Goal: Task Accomplishment & Management: Complete application form

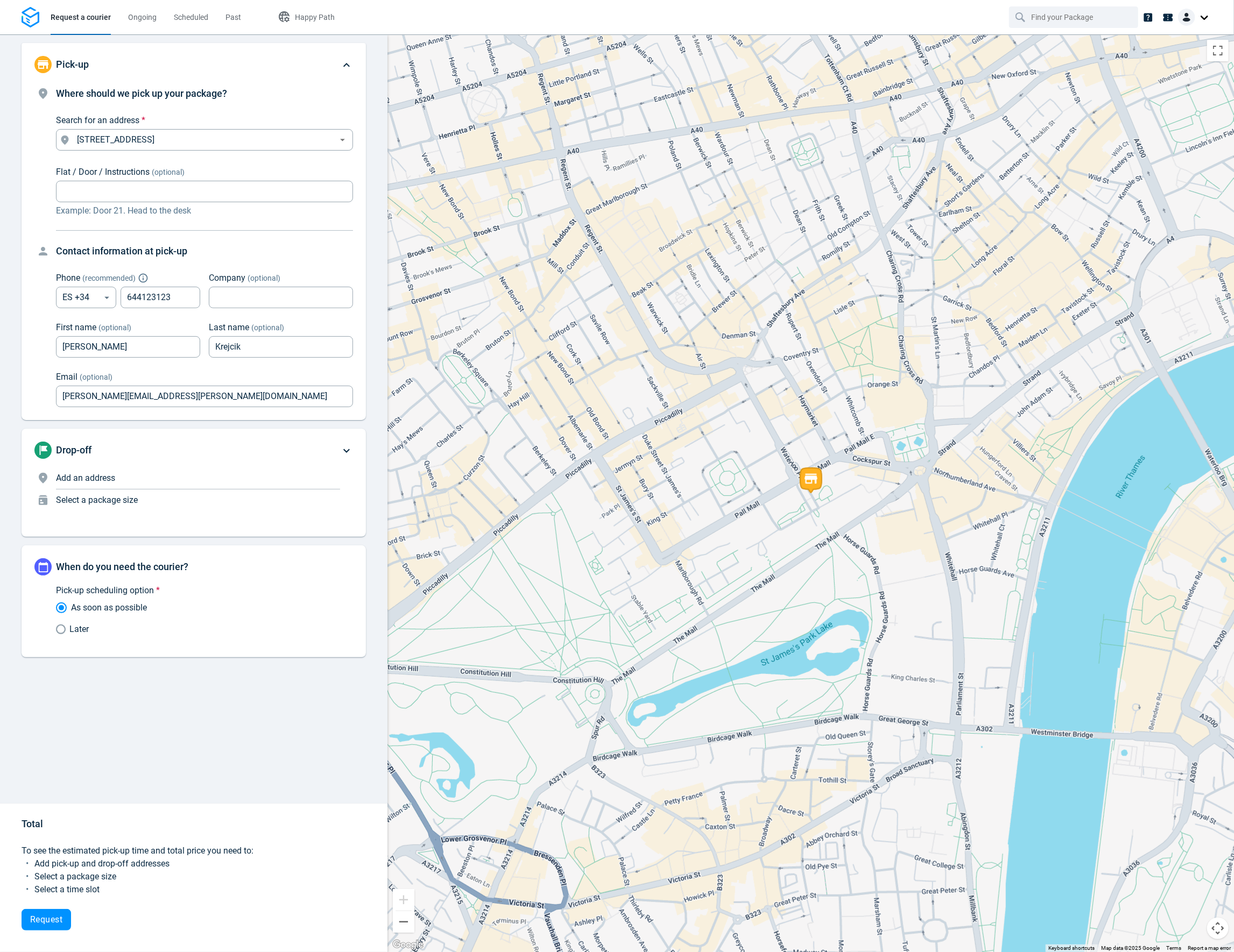
click at [496, 26] on nav "Request a courier Ongoing Scheduled Past Happy Path" at bounding box center [617, 17] width 1234 height 34
click at [723, 19] on nav "Request a courier Ongoing Scheduled Past Happy Path" at bounding box center [617, 17] width 1234 height 34
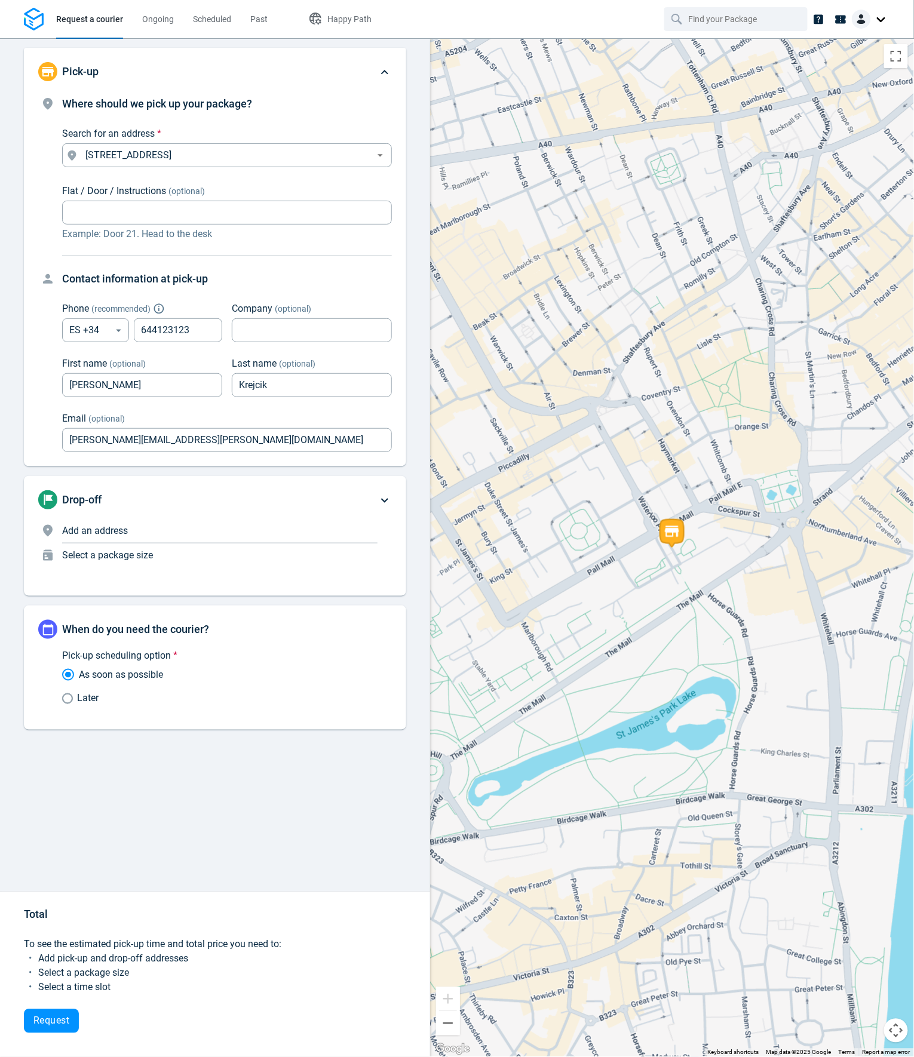
click at [876, 26] on div at bounding box center [871, 19] width 38 height 19
click at [879, 22] on div at bounding box center [871, 19] width 38 height 19
click at [421, 180] on div "Pick-up Where should we pick up your package? Search for an address * 116 Pall …" at bounding box center [215, 547] width 430 height 1019
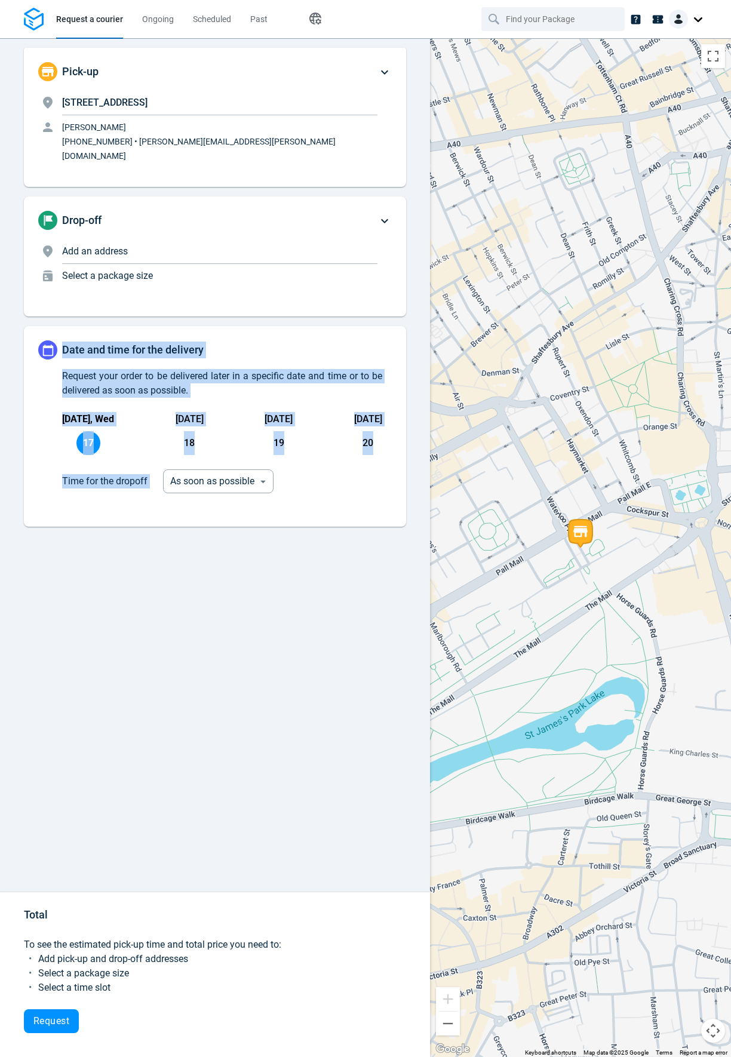
drag, startPoint x: 87, startPoint y: 667, endPoint x: 310, endPoint y: 710, distance: 227.5
click at [310, 710] on div "Pick-up [STREET_ADDRESS][GEOGRAPHIC_DATA][PERSON_NAME] [PHONE_NUMBER] • [PERSON…" at bounding box center [215, 547] width 430 height 1019
click at [211, 425] on div "Today, Wed 17 Thursday 18 Friday 19 Saturday 20" at bounding box center [222, 433] width 320 height 43
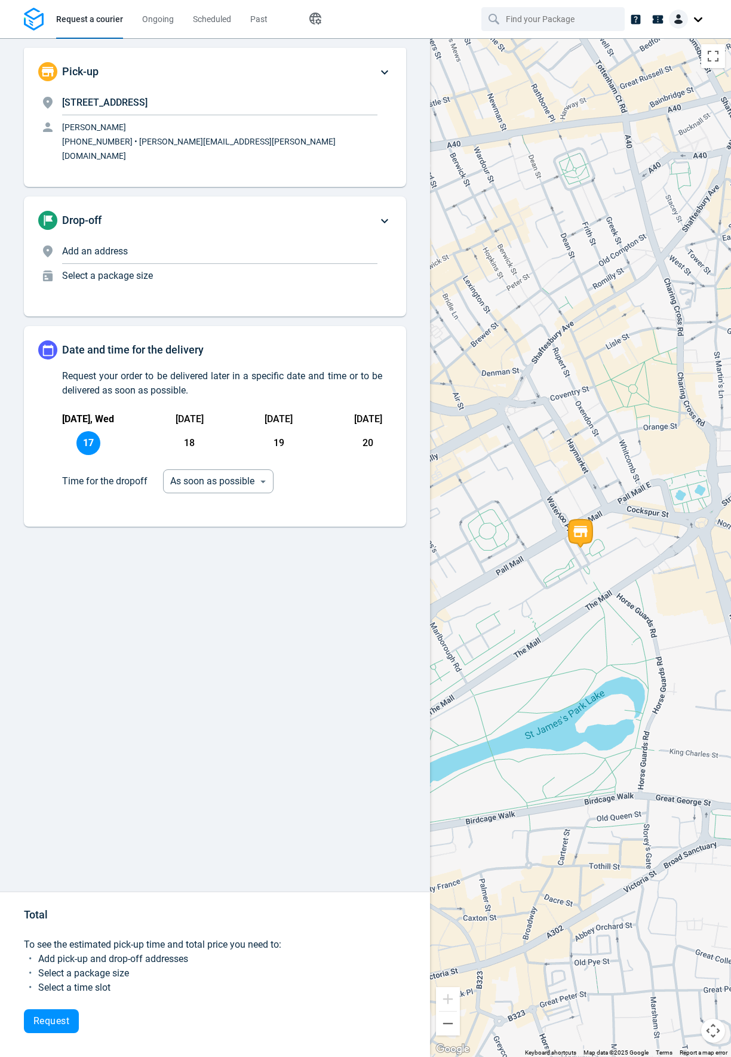
click at [180, 431] on span "18" at bounding box center [189, 443] width 24 height 24
type input "08:00:00-10:00:00-1"
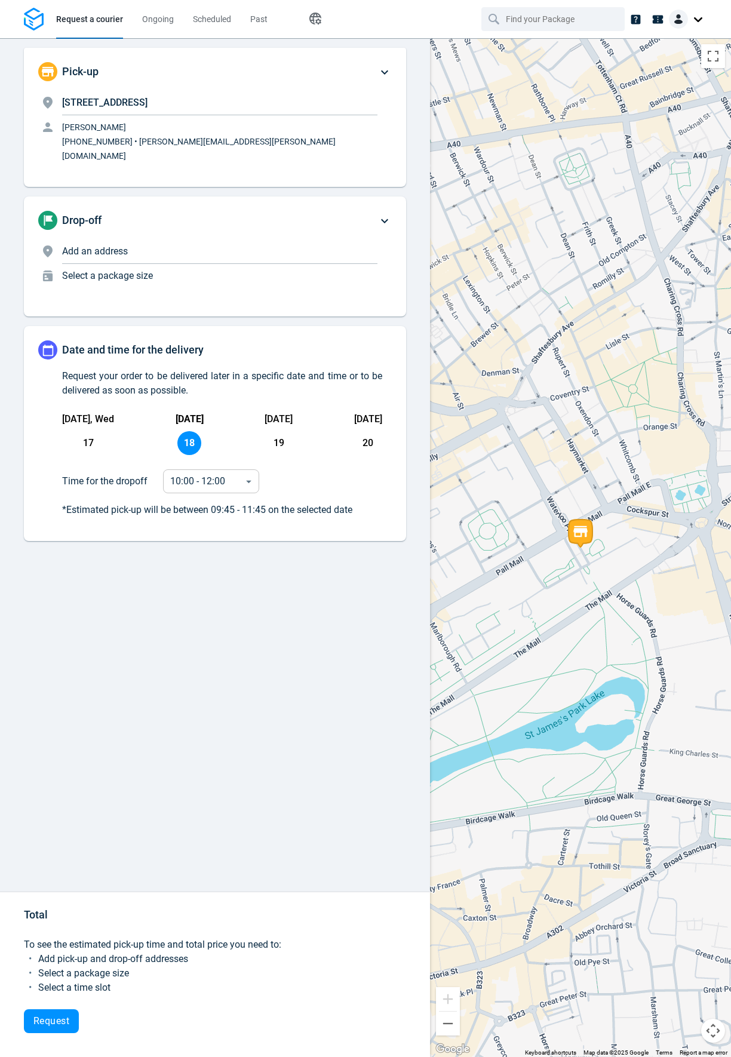
click at [232, 462] on body "Request a courier Ongoing Scheduled Past Happy Path Pick-up 116 Pall Mall, SW1Y…" at bounding box center [365, 528] width 731 height 1057
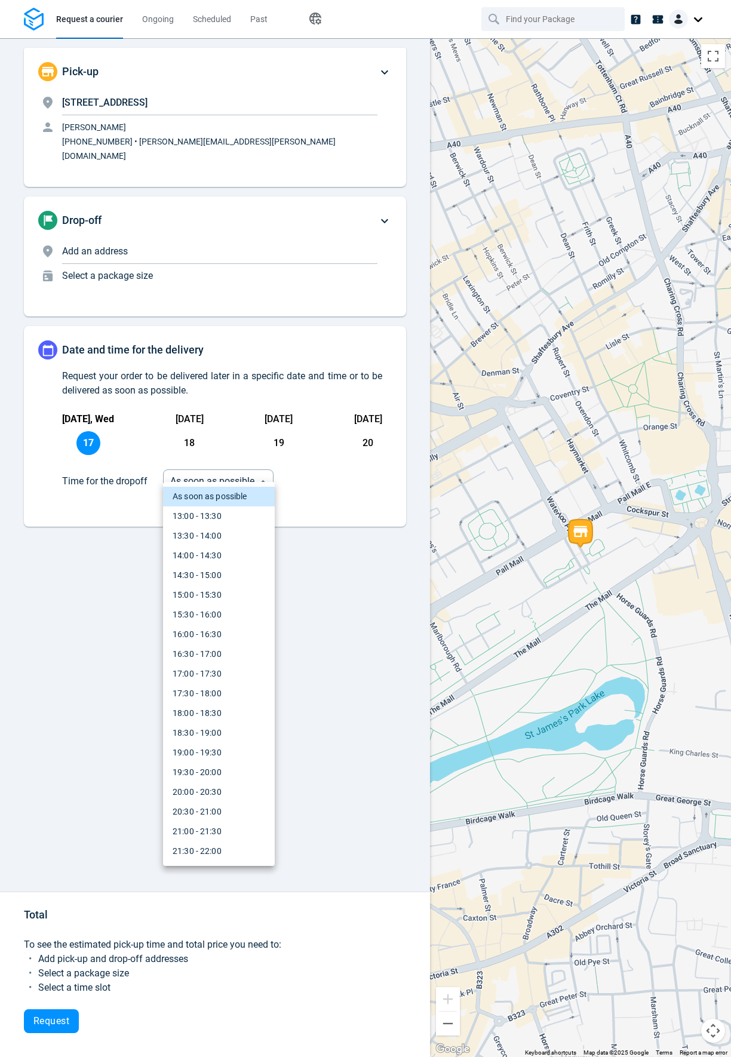
click at [107, 573] on div at bounding box center [365, 528] width 731 height 1057
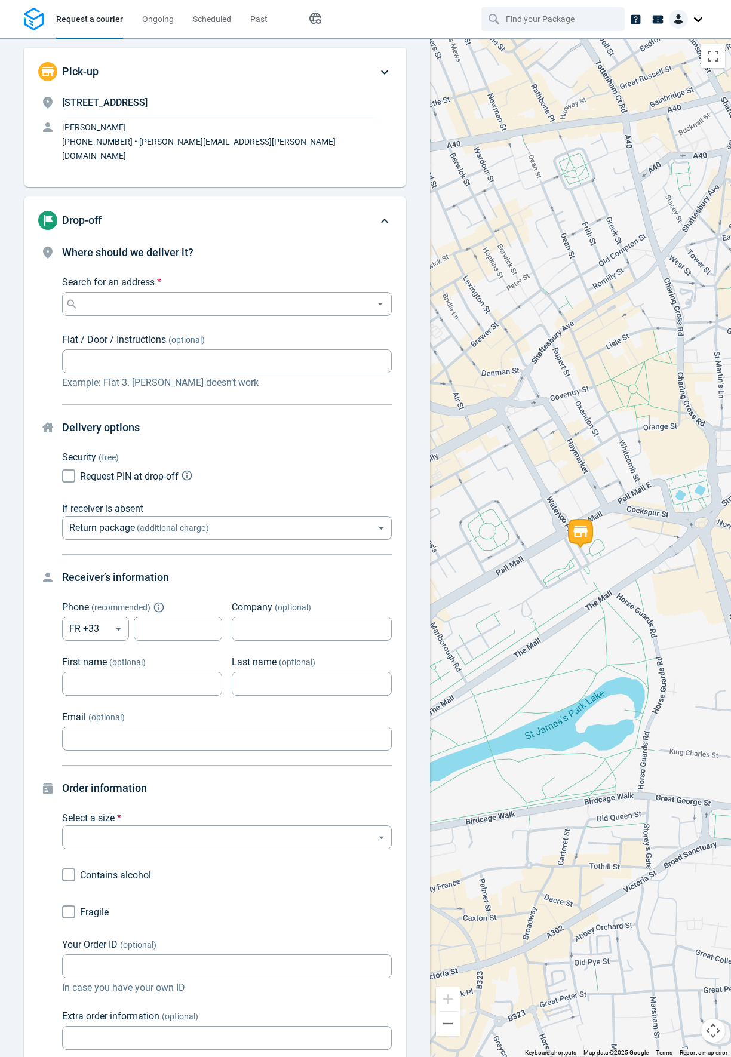
scroll to position [130, 0]
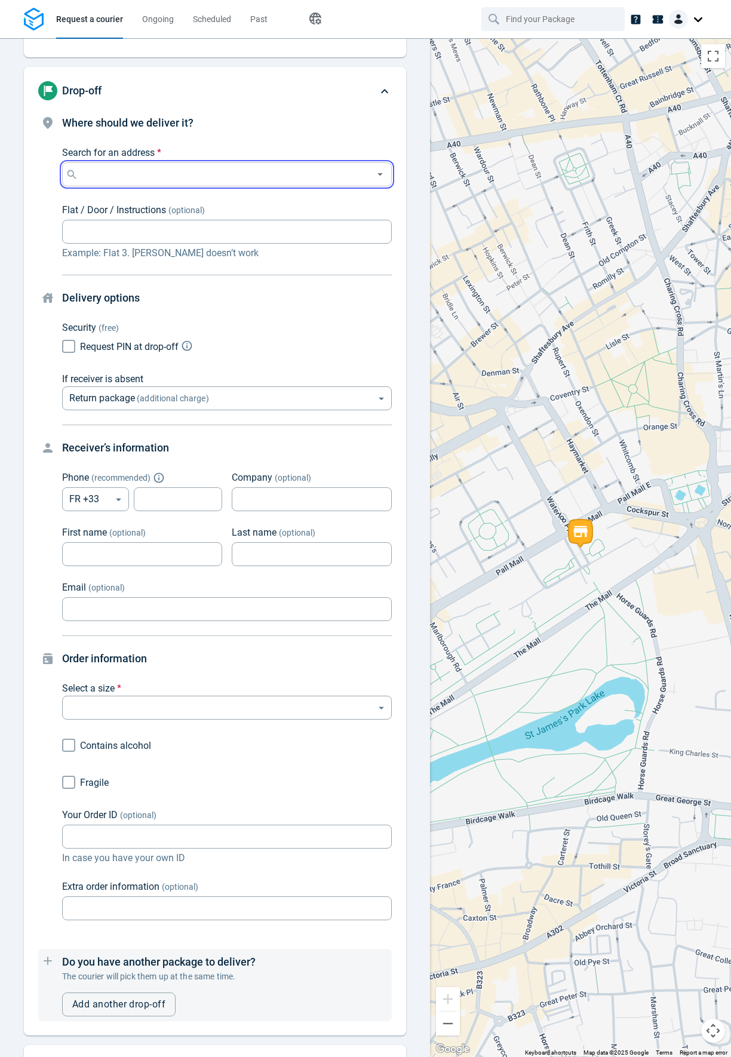
click at [116, 166] on input "Search for an address *" at bounding box center [225, 174] width 288 height 17
click at [125, 192] on p "[STREET_ADDRESS]" at bounding box center [125, 195] width 73 height 12
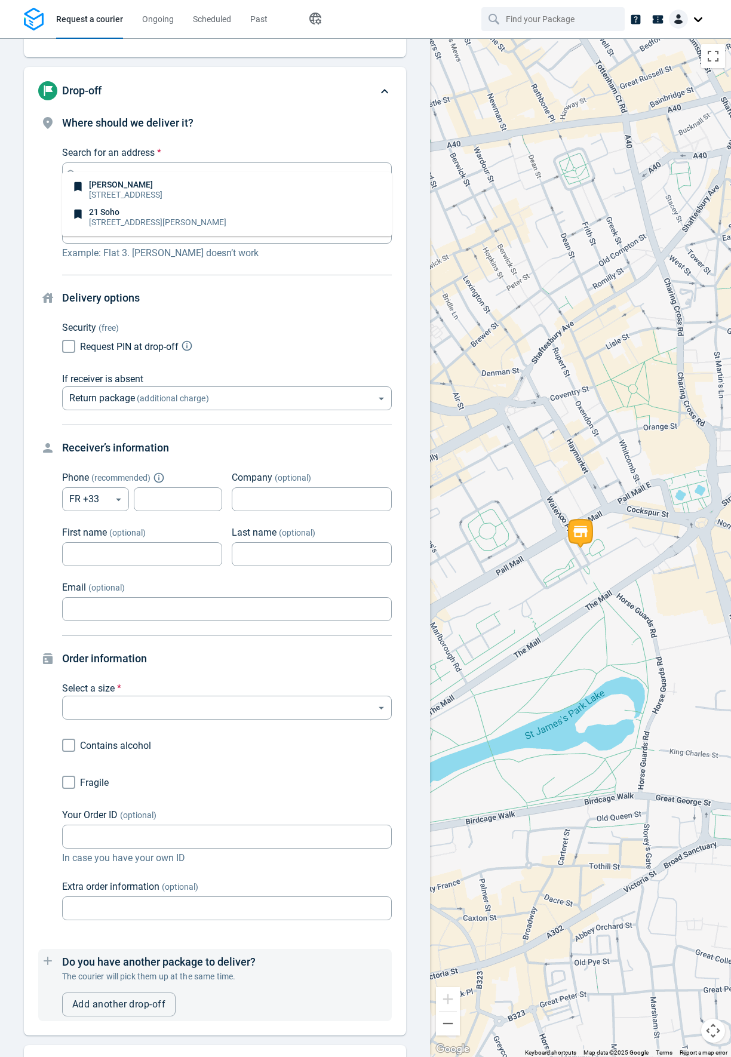
type input "[STREET_ADDRESS]"
type input "ES"
type input "644123123"
type input "[PERSON_NAME]"
type input "Krejcik"
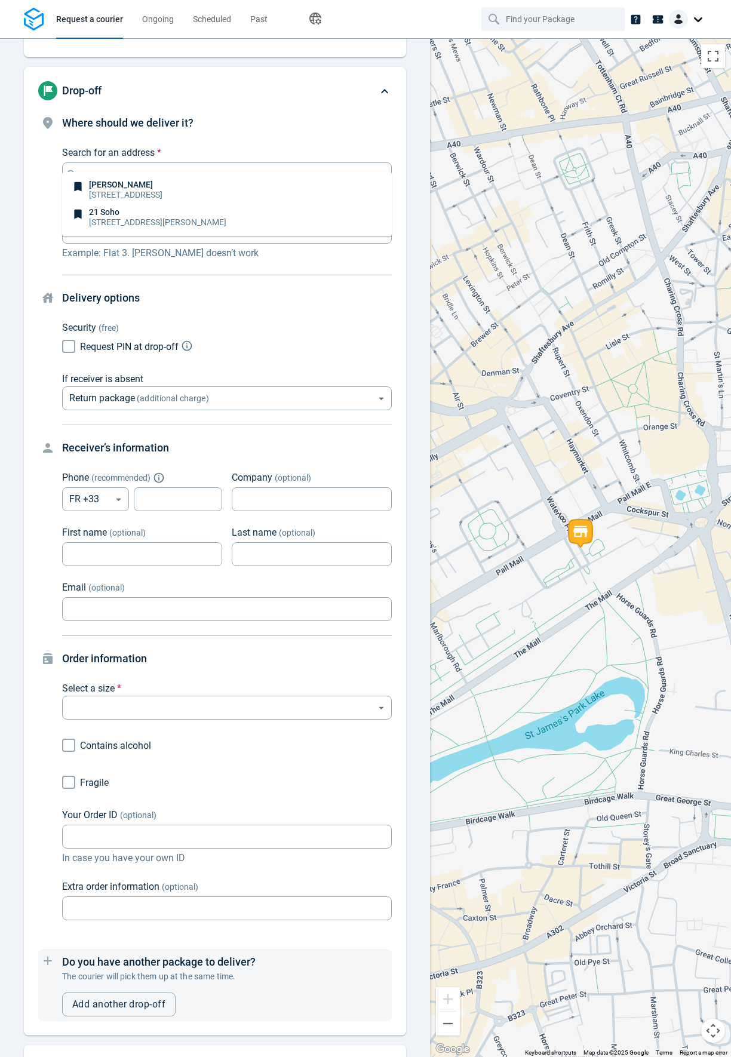
type input "[PERSON_NAME][EMAIL_ADDRESS][PERSON_NAME][DOMAIN_NAME]"
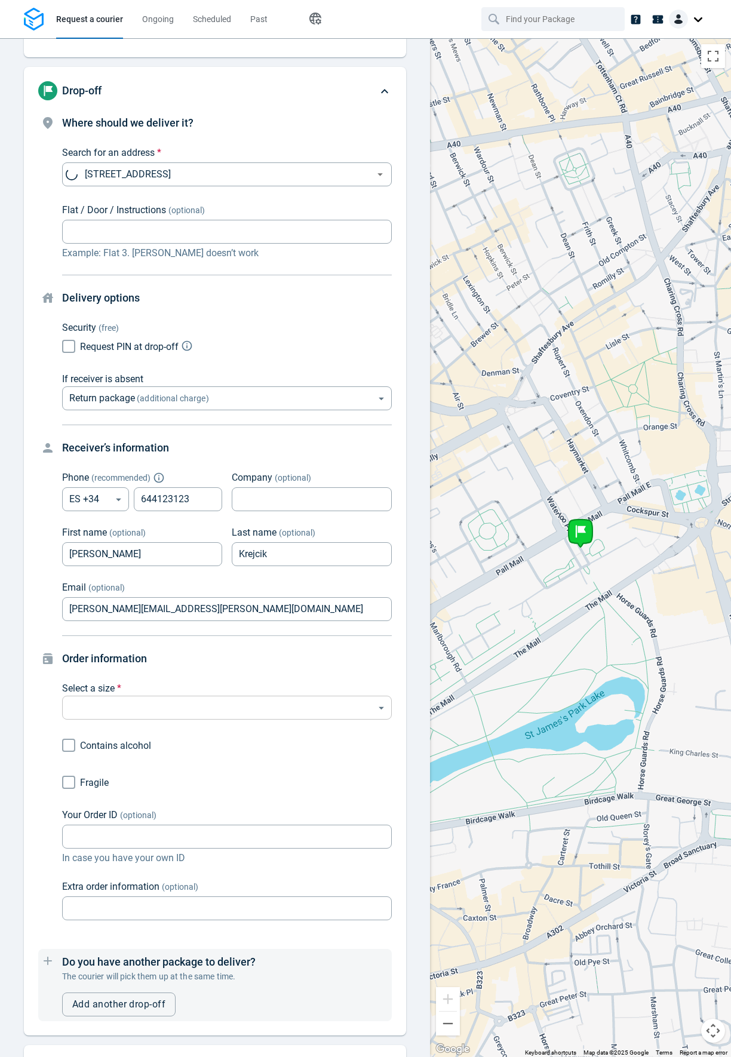
click at [127, 697] on body "Request a courier Ongoing Scheduled Past Happy Path Pick-up 116 Pall Mall, SW1Y…" at bounding box center [365, 528] width 731 height 1057
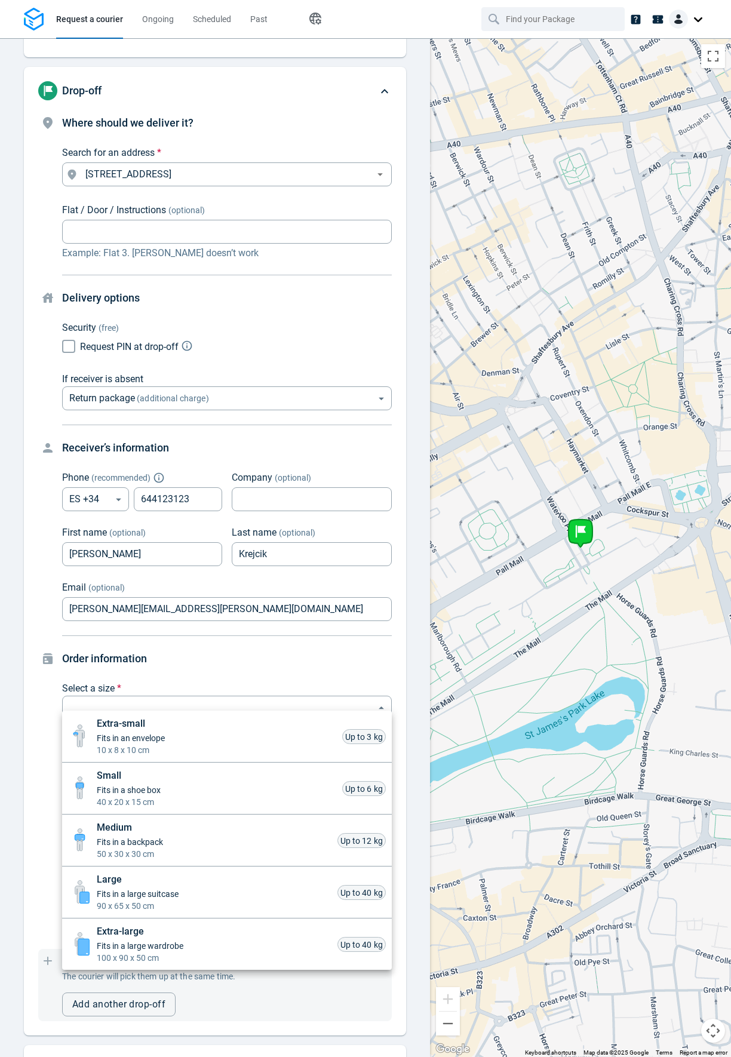
drag, startPoint x: 169, startPoint y: 735, endPoint x: 441, endPoint y: 446, distance: 397.2
click at [171, 734] on li "Extra-small Fits in an envelope 10 x 8 x 10 cm Up to 3 kg" at bounding box center [227, 737] width 330 height 52
type input "xsmall"
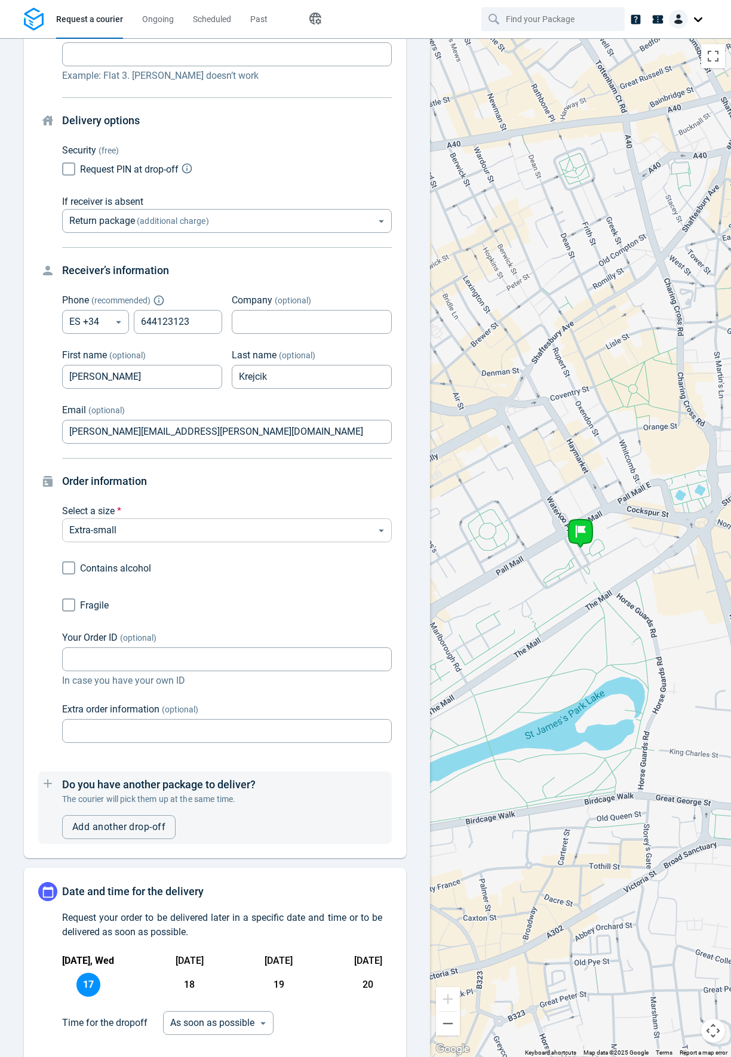
scroll to position [455, 0]
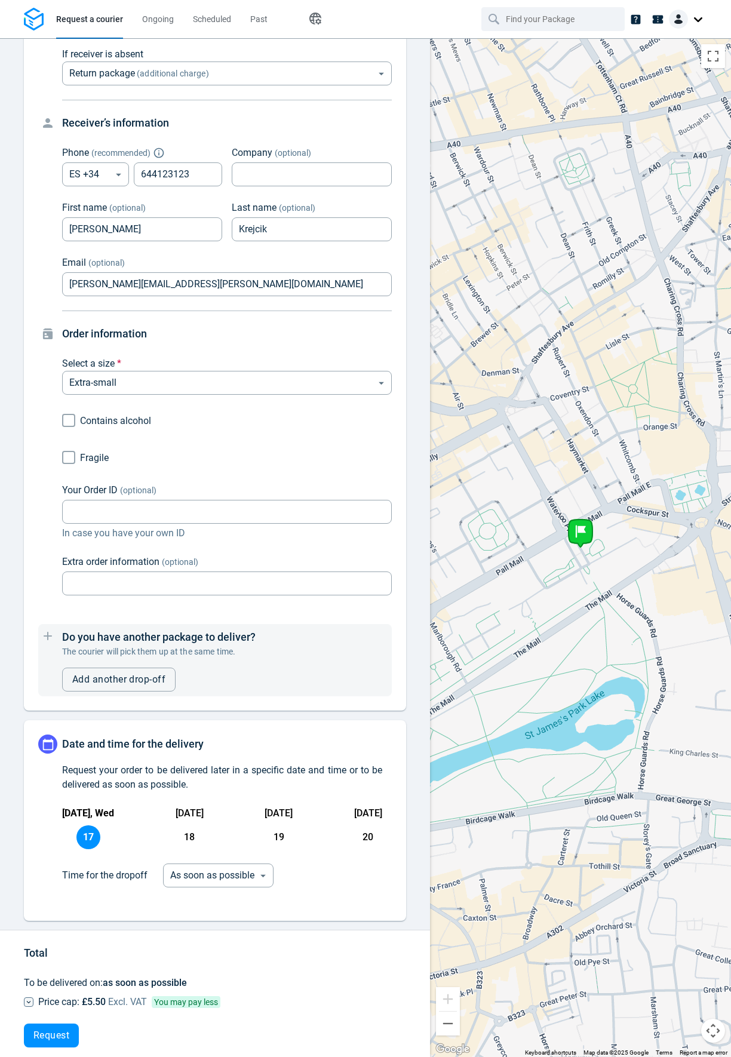
click at [188, 825] on span "18" at bounding box center [189, 837] width 24 height 24
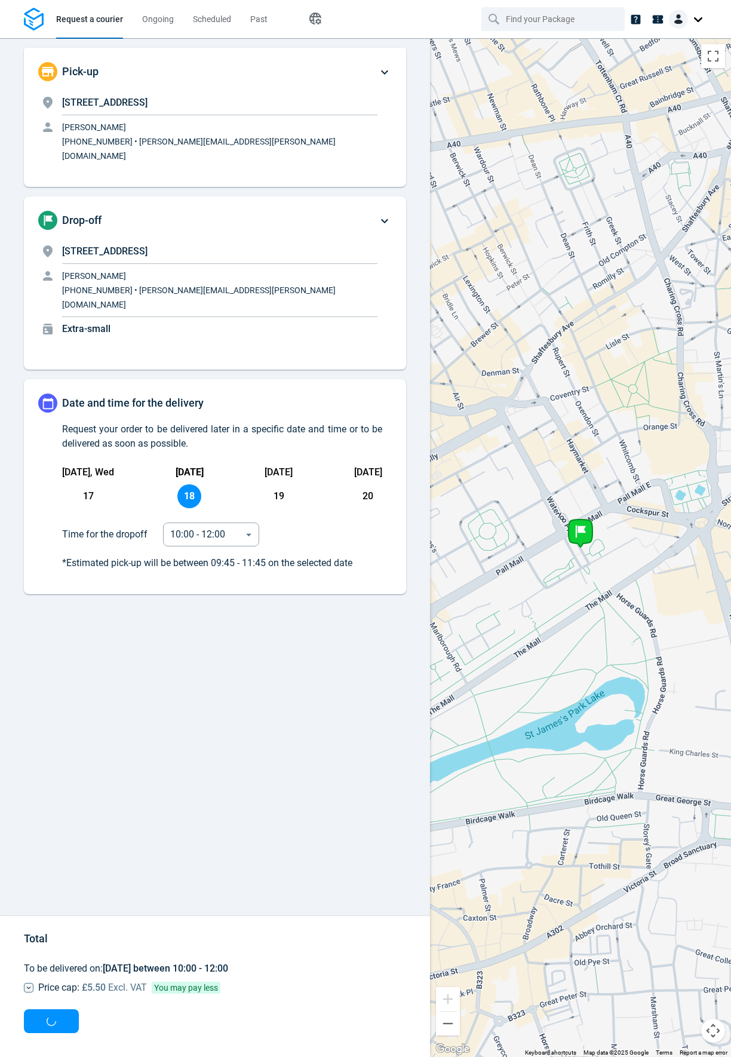
scroll to position [0, 0]
click at [192, 513] on body "Request a courier Ongoing Scheduled Past Happy Path Pick-up 116 Pall Mall, SW1Y…" at bounding box center [365, 528] width 731 height 1057
click at [199, 556] on div "12:00 - 14:00" at bounding box center [197, 555] width 49 height 13
type input "10:00:00-12:00:00-1"
click at [68, 1030] on button "Request" at bounding box center [51, 1021] width 55 height 24
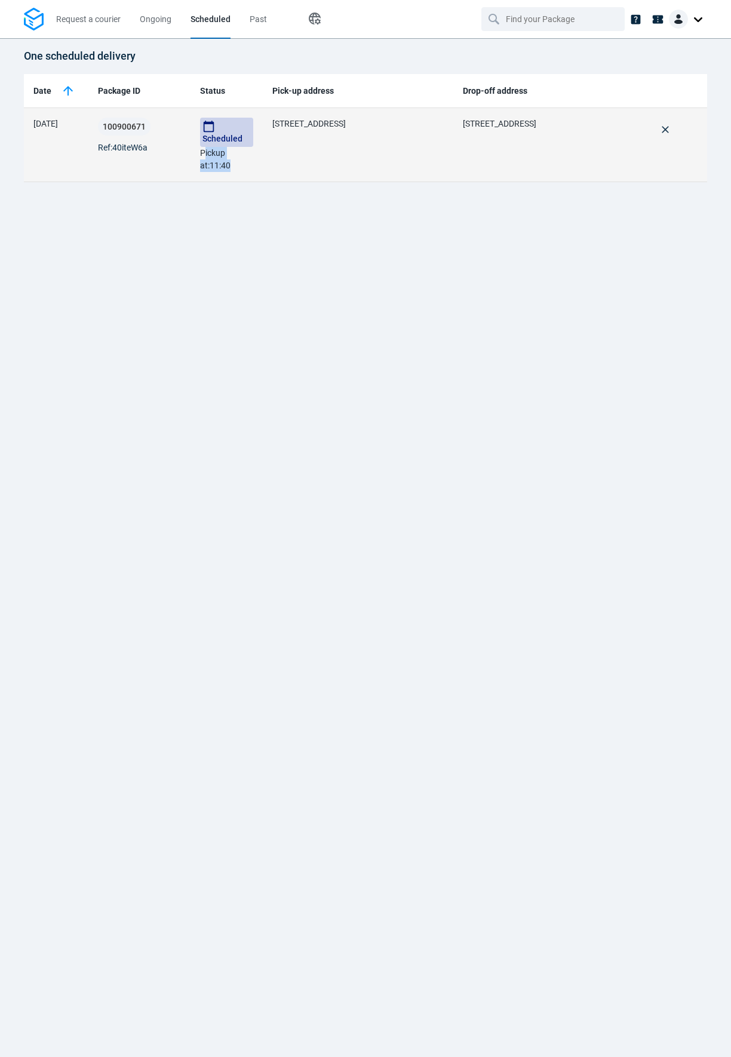
drag, startPoint x: 246, startPoint y: 167, endPoint x: 204, endPoint y: 155, distance: 44.2
click at [204, 155] on p "Scheduled Pickup at : 11:40" at bounding box center [226, 145] width 53 height 54
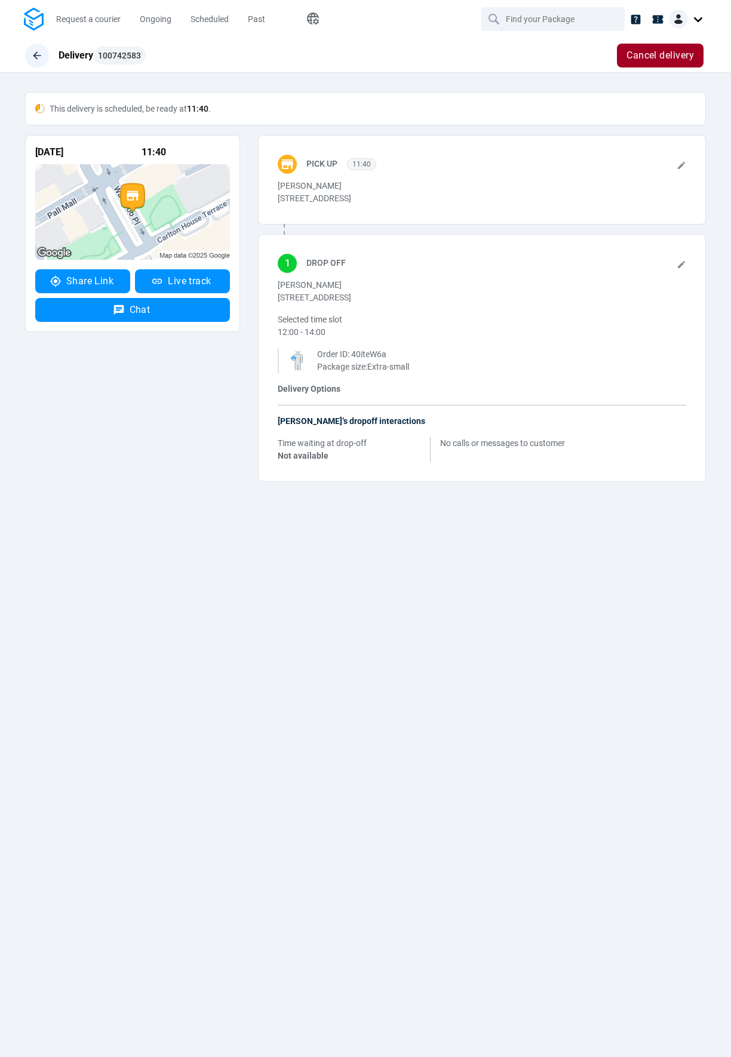
click at [36, 55] on icon "button" at bounding box center [37, 56] width 12 height 12
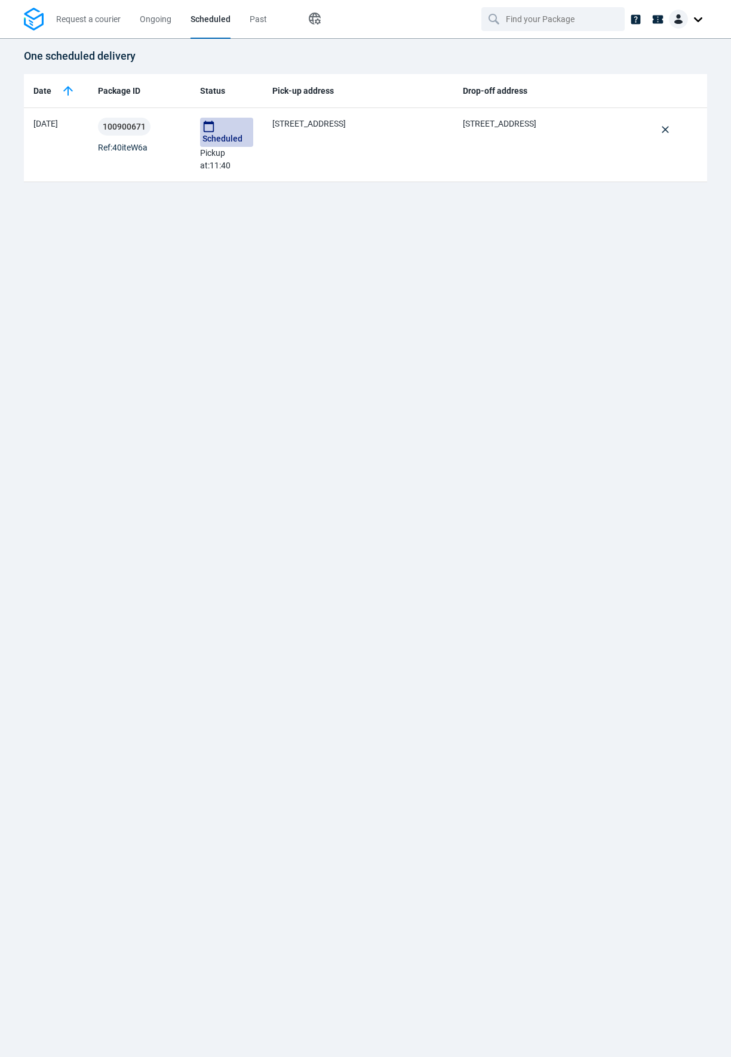
click at [705, 263] on div "One scheduled delivery Date Package ID Status Pick-up address Drop-off address …" at bounding box center [365, 547] width 731 height 1019
click at [399, 248] on div "One scheduled delivery Date Package ID Status Pick-up address Drop-off address …" at bounding box center [365, 547] width 731 height 1019
click at [111, 24] on span "Request a courier" at bounding box center [88, 19] width 65 height 13
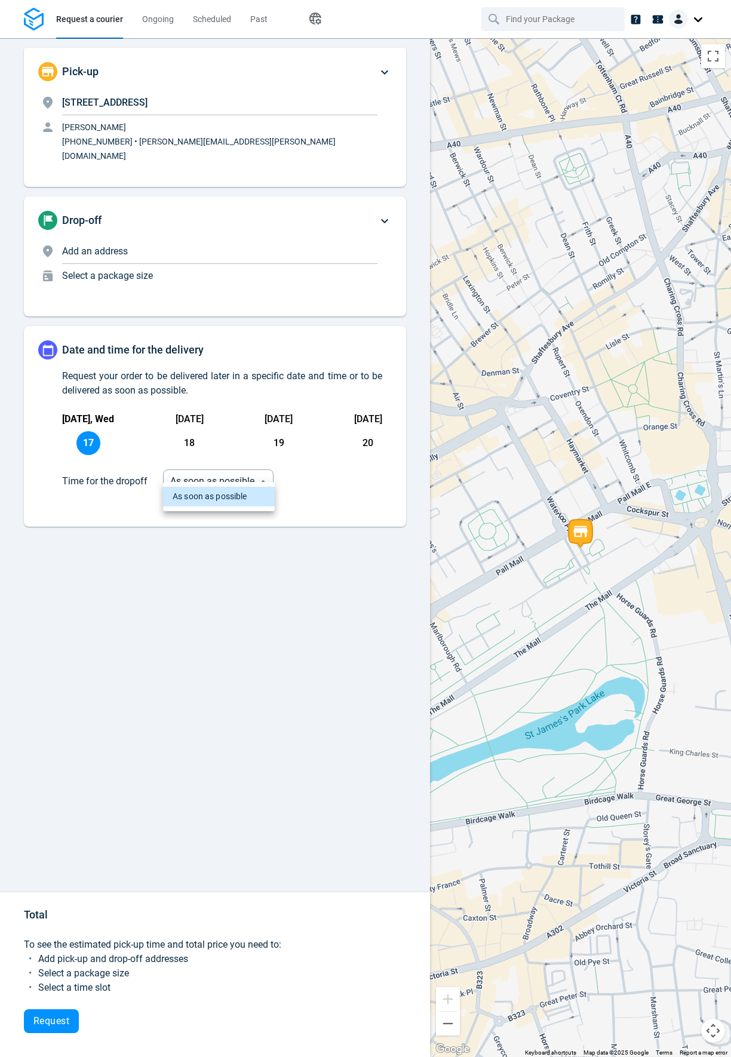
click at [230, 623] on div at bounding box center [365, 528] width 731 height 1057
click at [204, 468] on body "Request a courier Ongoing Scheduled Past Happy Path Pick-up [STREET_ADDRESS][GE…" at bounding box center [365, 528] width 731 height 1057
click at [237, 530] on div at bounding box center [365, 528] width 731 height 1057
click at [189, 431] on span "18" at bounding box center [189, 443] width 24 height 24
type input "08:00:00-10:00:00-1"
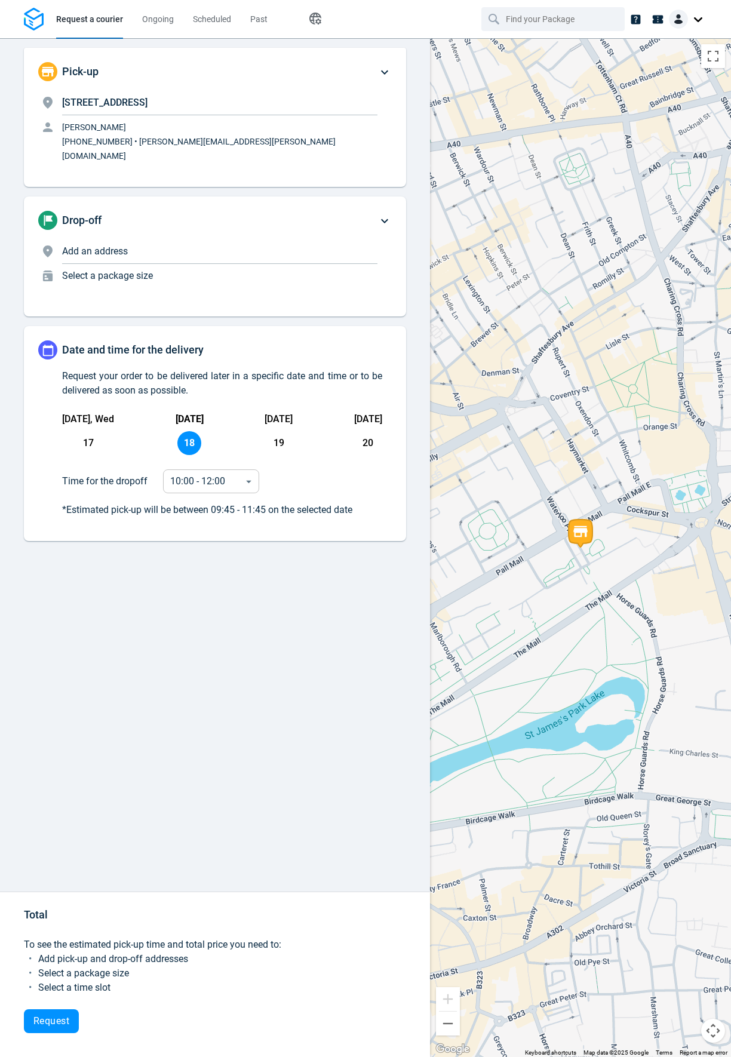
click at [219, 460] on body "Request a courier Ongoing Scheduled Past Happy Path Pick-up [STREET_ADDRESS][GE…" at bounding box center [365, 528] width 731 height 1057
click at [266, 414] on div at bounding box center [365, 528] width 731 height 1057
click at [277, 431] on span "19" at bounding box center [279, 443] width 24 height 24
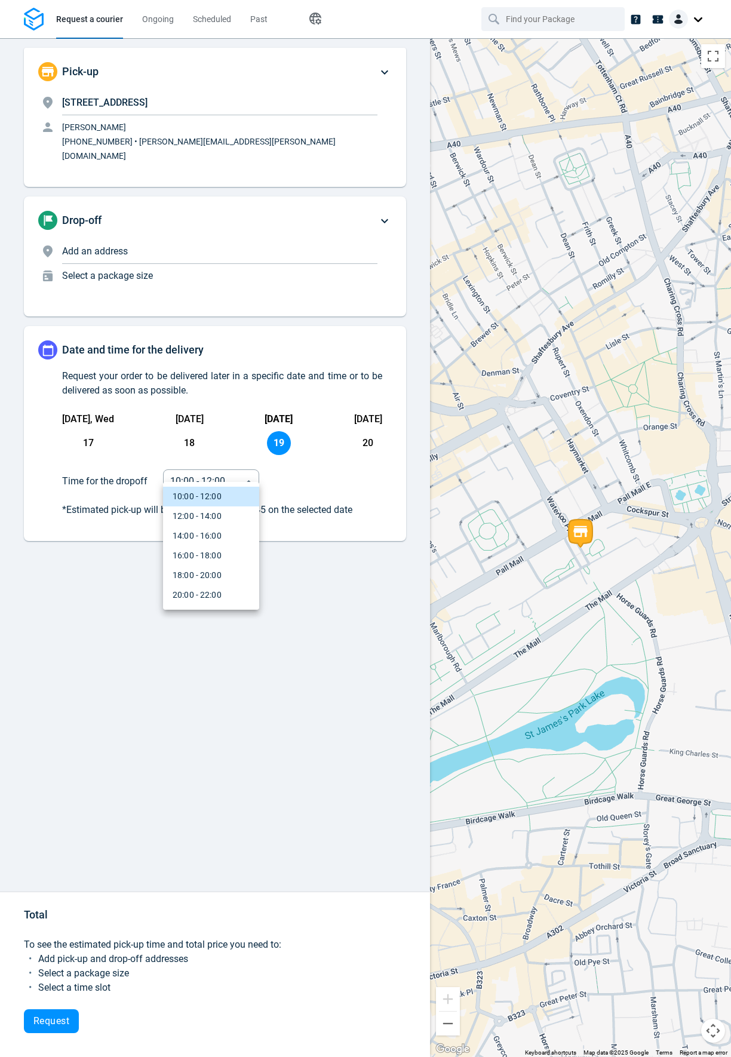
click at [241, 458] on body "Request a courier Ongoing Scheduled Past Happy Path Pick-up [STREET_ADDRESS][GE…" at bounding box center [365, 528] width 731 height 1057
click at [335, 465] on div at bounding box center [365, 528] width 731 height 1057
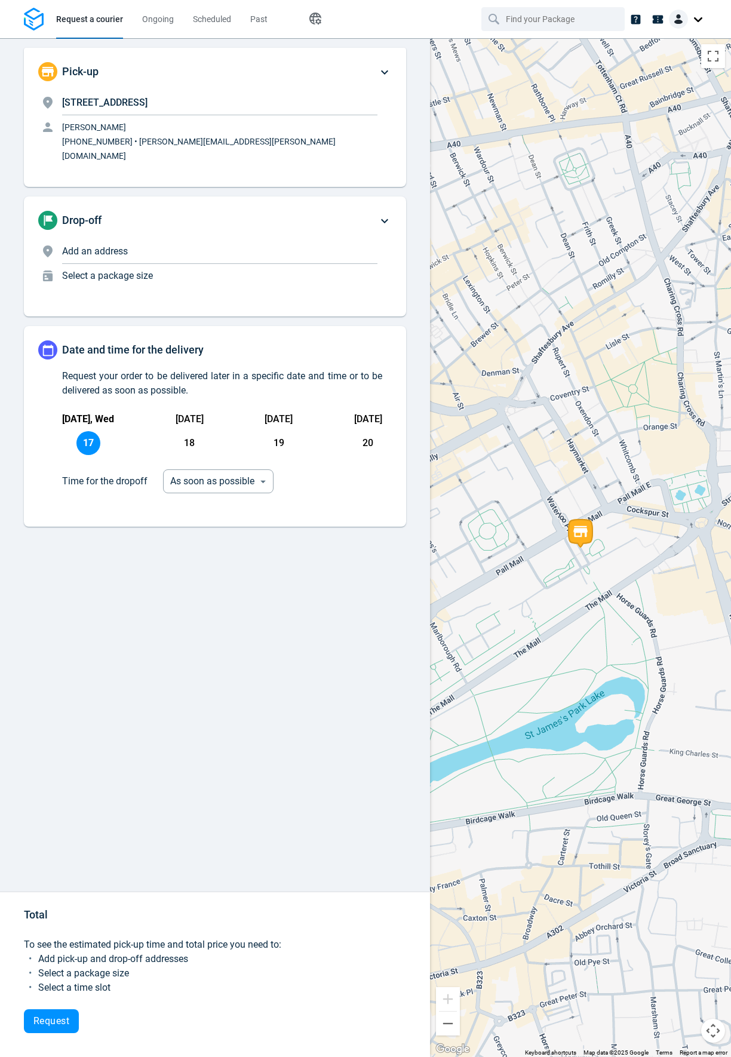
click at [182, 527] on div "Date and time for the delivery Request your order to be delivered later in a sp…" at bounding box center [215, 426] width 382 height 201
click at [176, 415] on div "[DATE] 18" at bounding box center [190, 433] width 28 height 43
type input "08:00:00-10:00:00-1"
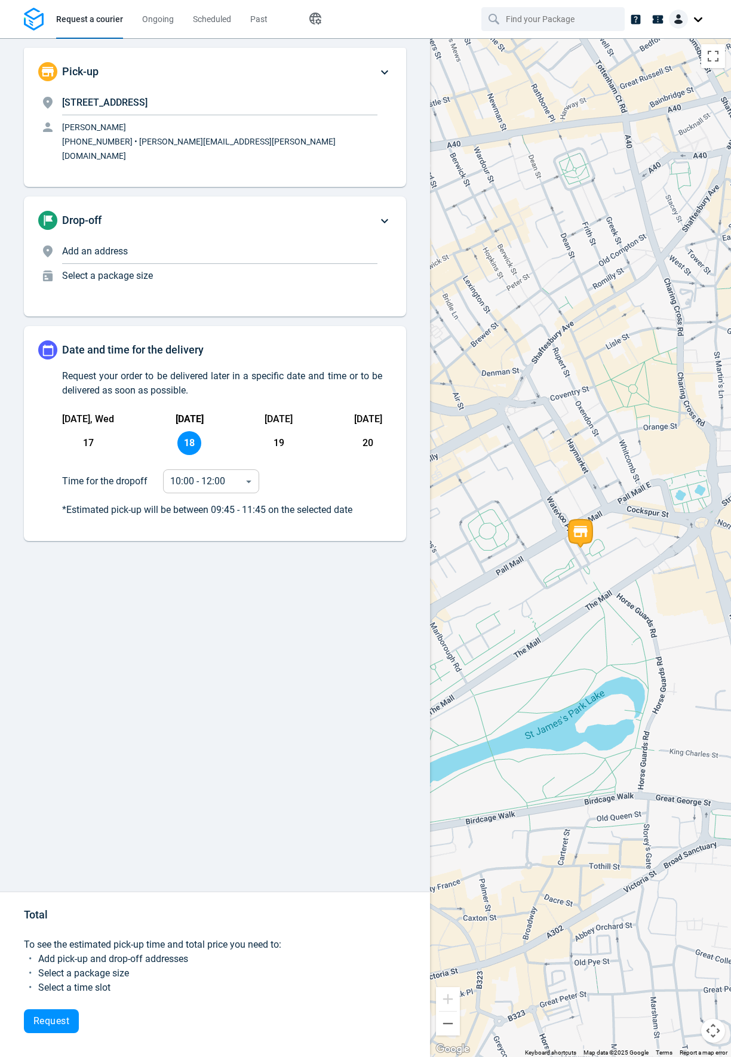
click at [238, 468] on body "Request a courier Ongoing Scheduled Past Happy Path Pick-up [STREET_ADDRESS][GE…" at bounding box center [365, 528] width 731 height 1057
click at [304, 469] on div at bounding box center [365, 528] width 731 height 1057
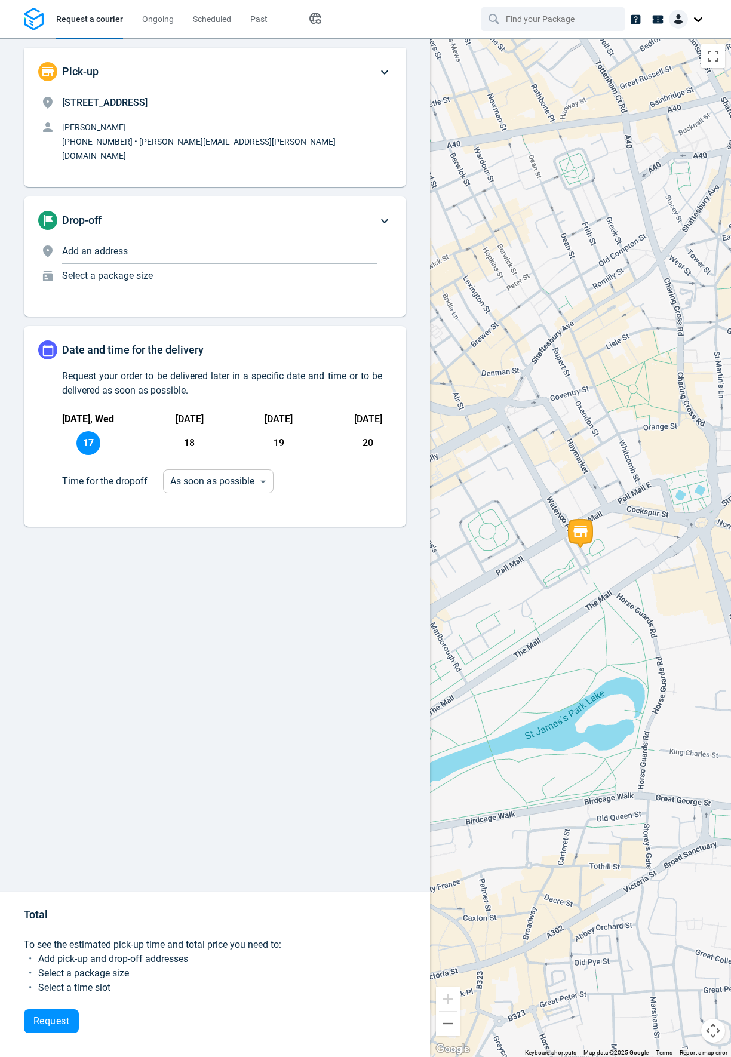
click at [200, 474] on body "Request a courier Ongoing Scheduled Past Happy Path Pick-up [STREET_ADDRESS][GE…" at bounding box center [365, 528] width 731 height 1057
click at [220, 469] on div at bounding box center [365, 528] width 731 height 1057
click at [189, 431] on span "18" at bounding box center [189, 443] width 24 height 24
type input "08:00:00-10:00:00-1"
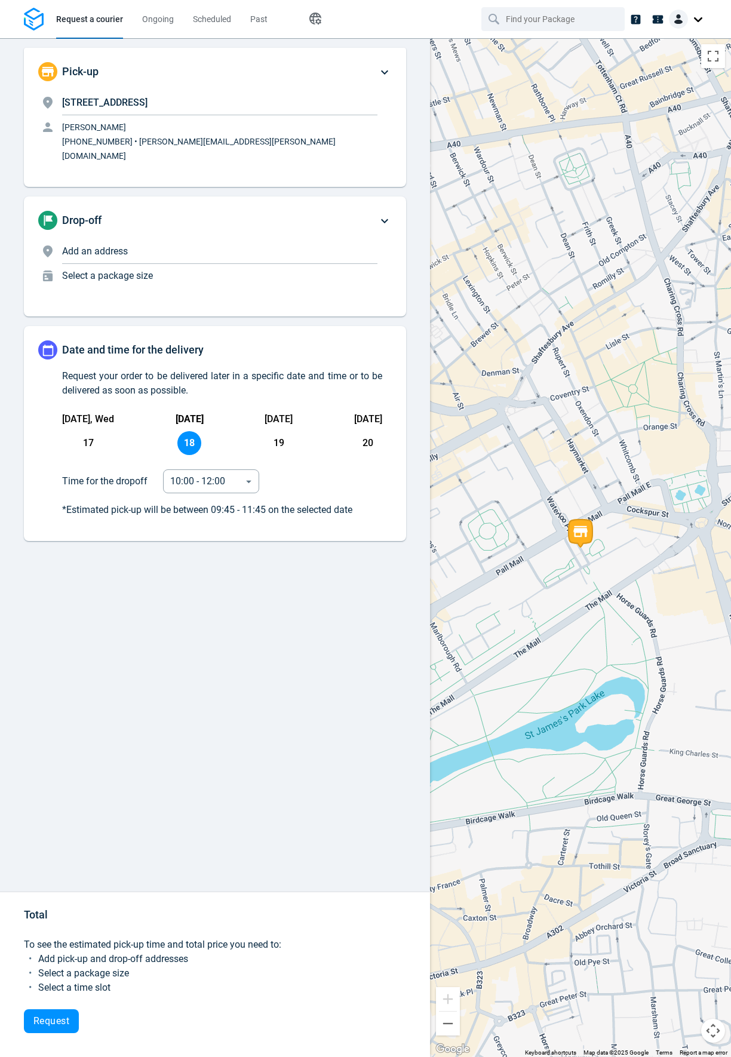
click at [233, 481] on div "[DATE], Wed 17 [DATE] 18 [DATE] 19 [DATE] 20 Time for the dropoff 10:00 - 12:00…" at bounding box center [222, 464] width 320 height 105
click at [229, 469] on body "Request a courier Ongoing Scheduled Past Happy Path Pick-up [STREET_ADDRESS][GE…" at bounding box center [365, 528] width 731 height 1057
click at [341, 650] on div at bounding box center [365, 528] width 731 height 1057
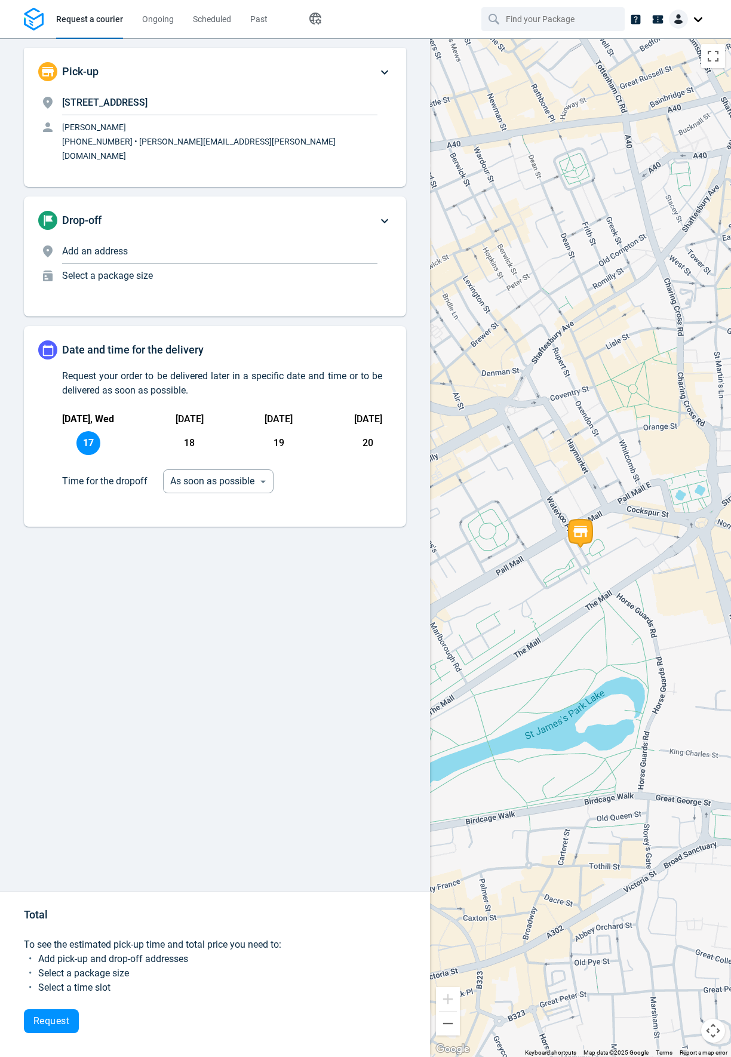
click at [186, 431] on span "18" at bounding box center [189, 443] width 24 height 24
type input "08:00:00-10:00:00-1"
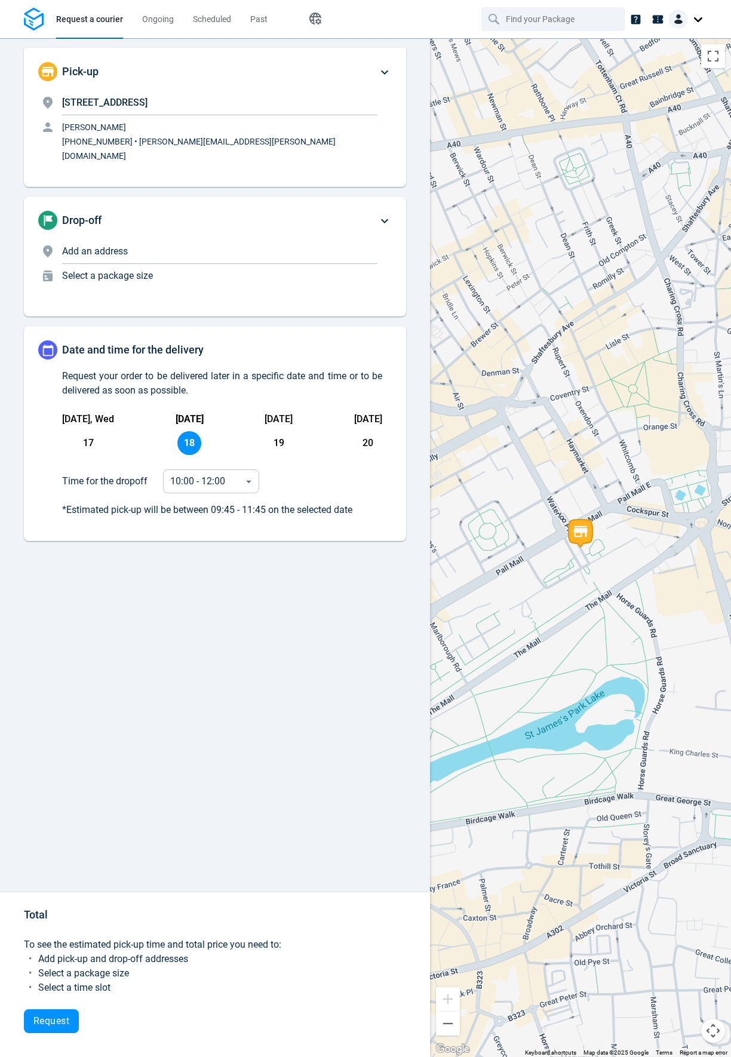
click at [231, 462] on body "Request a courier Ongoing Scheduled Past Happy Path Pick-up [STREET_ADDRESS][GE…" at bounding box center [365, 528] width 731 height 1057
click at [335, 574] on div at bounding box center [365, 528] width 731 height 1057
